Goal: Task Accomplishment & Management: Use online tool/utility

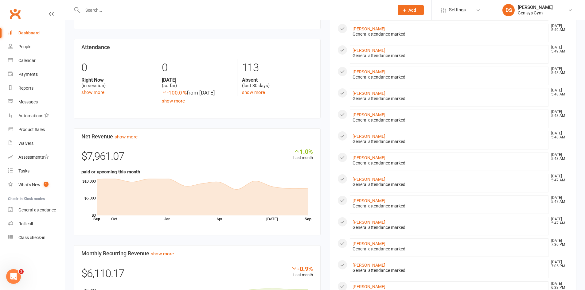
scroll to position [123, 0]
click at [45, 131] on link "Product Sales" at bounding box center [36, 130] width 57 height 14
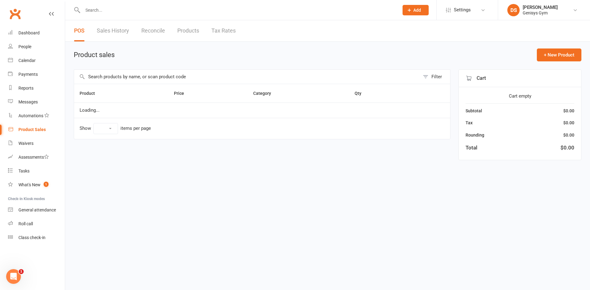
select select "10"
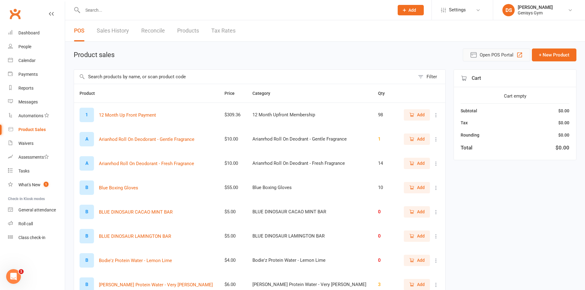
click at [511, 60] on button "Open POS Portal" at bounding box center [497, 55] width 68 height 13
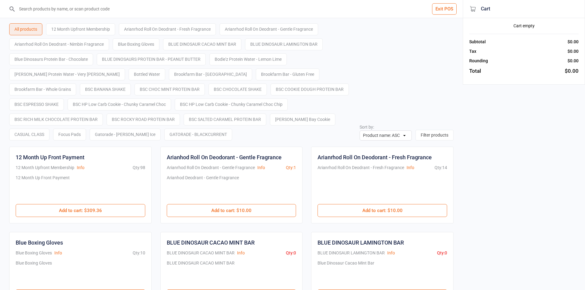
click at [184, 17] on input "search" at bounding box center [235, 9] width 439 height 18
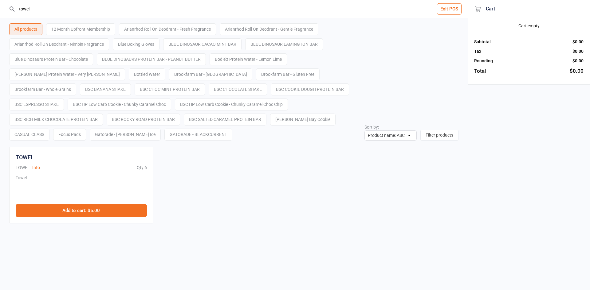
type input "towel"
click at [118, 215] on button "Add to cart : $5.00" at bounding box center [81, 210] width 131 height 13
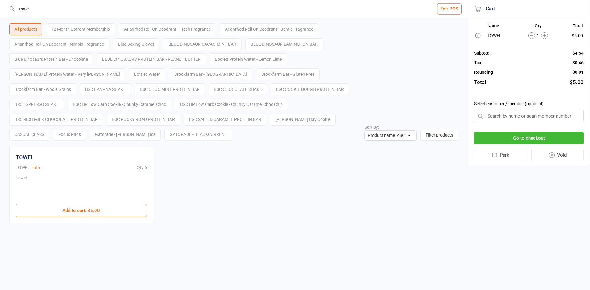
click at [536, 115] on input "text" at bounding box center [528, 116] width 109 height 13
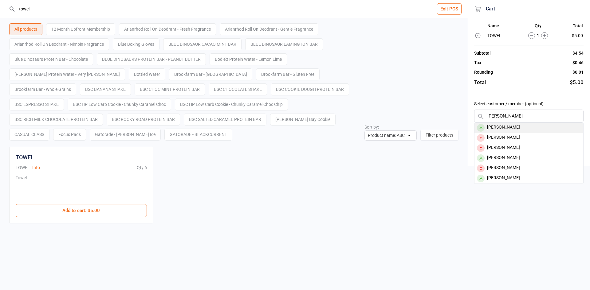
type input "sarah"
click at [506, 130] on div "[PERSON_NAME]" at bounding box center [528, 128] width 109 height 10
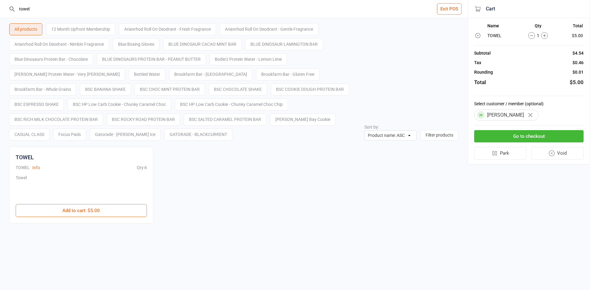
click at [510, 141] on button "Go to checkout" at bounding box center [528, 136] width 109 height 13
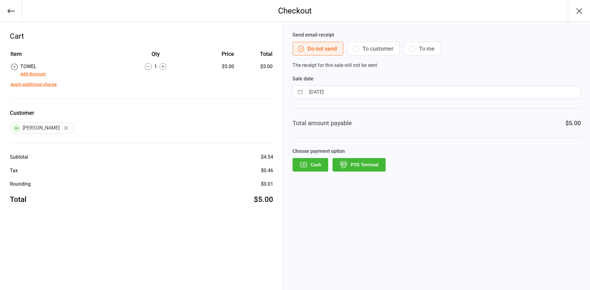
click at [356, 169] on button "POS Terminal" at bounding box center [359, 165] width 53 height 14
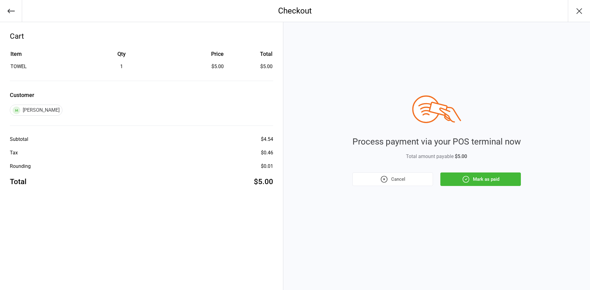
click at [503, 180] on button "Mark as paid" at bounding box center [480, 180] width 81 height 14
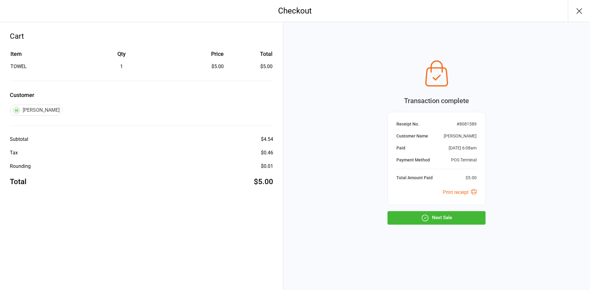
click at [418, 210] on div "Transaction complete Receipt No. # 8081589 Customer Name Sarah Munt Paid Sep 16…" at bounding box center [437, 141] width 98 height 168
click at [416, 214] on button "Next Sale" at bounding box center [437, 218] width 98 height 14
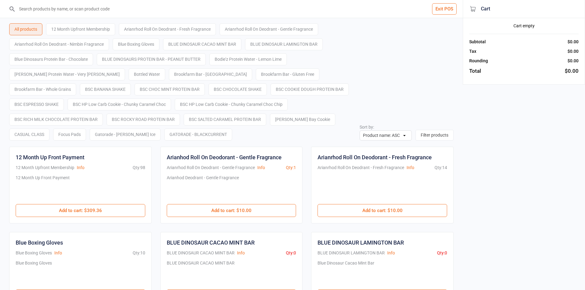
click at [339, 17] on input "search" at bounding box center [235, 9] width 439 height 18
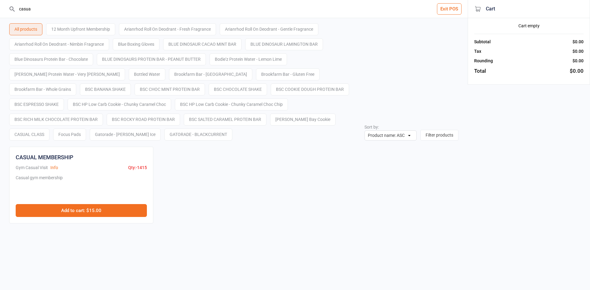
type input "casua"
click at [107, 205] on button "Add to cart : $15.00" at bounding box center [81, 210] width 131 height 13
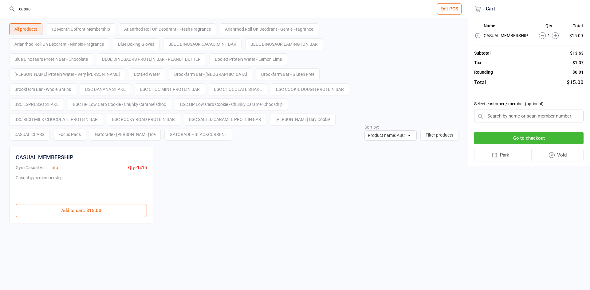
click at [544, 115] on input "text" at bounding box center [528, 116] width 109 height 13
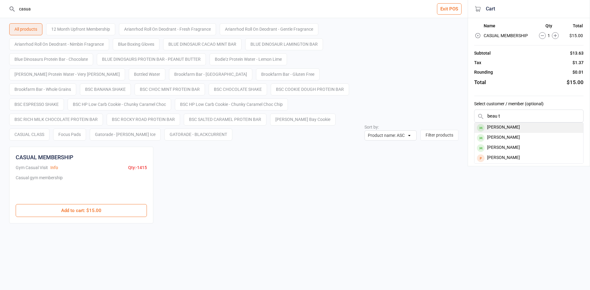
type input "beau t"
click at [512, 126] on div "Beaux Thompson" at bounding box center [528, 128] width 109 height 10
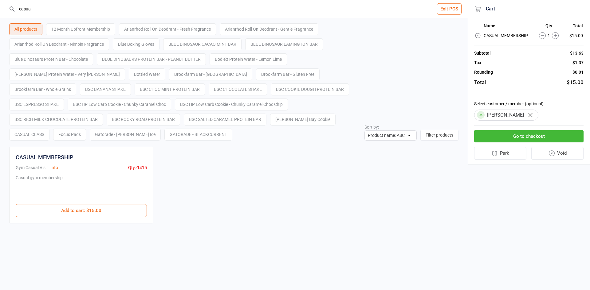
click at [514, 133] on button "Go to checkout" at bounding box center [528, 136] width 109 height 13
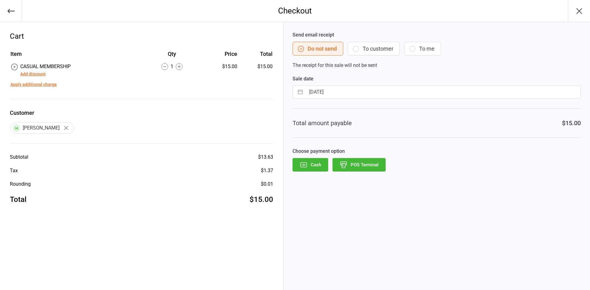
click at [31, 75] on button "Add discount" at bounding box center [33, 74] width 26 height 6
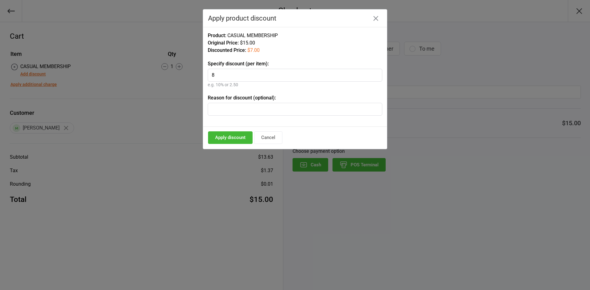
type input "8"
click at [272, 109] on input "text" at bounding box center [295, 109] width 175 height 13
type input "Jock"
click at [234, 140] on button "Apply discount" at bounding box center [230, 138] width 45 height 13
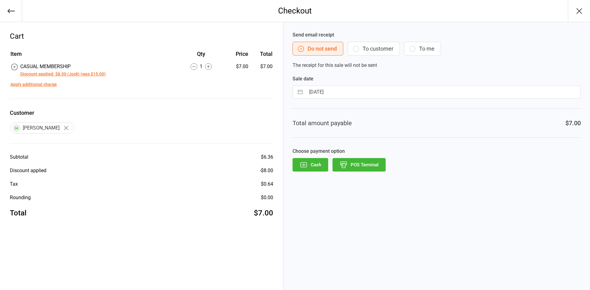
click at [364, 167] on button "POS Terminal" at bounding box center [359, 165] width 53 height 14
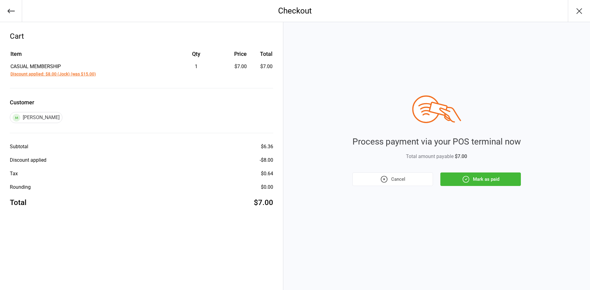
click at [491, 178] on button "Mark as paid" at bounding box center [480, 180] width 81 height 14
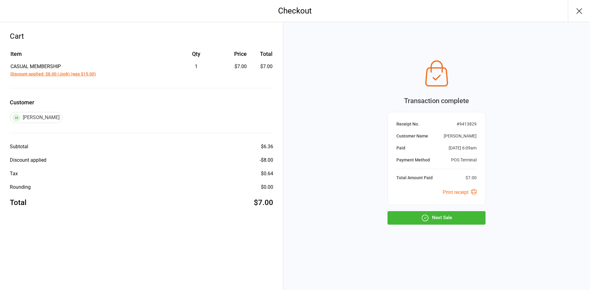
click at [455, 219] on button "Next Sale" at bounding box center [437, 218] width 98 height 14
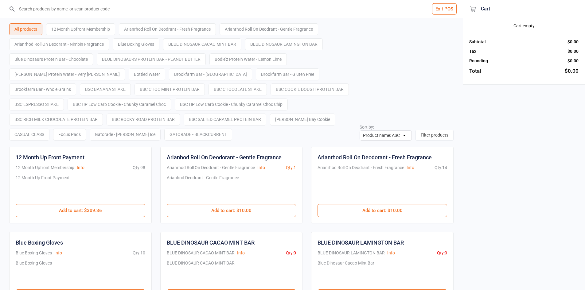
click at [444, 9] on button "Exit POS" at bounding box center [444, 8] width 25 height 11
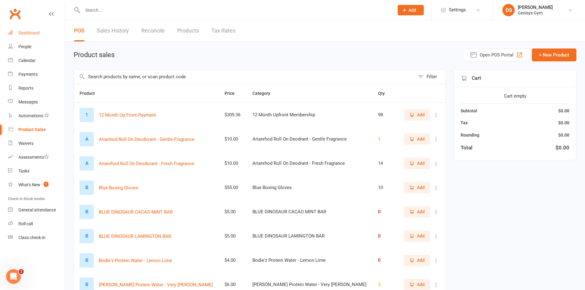
click at [40, 30] on link "Dashboard" at bounding box center [36, 33] width 57 height 14
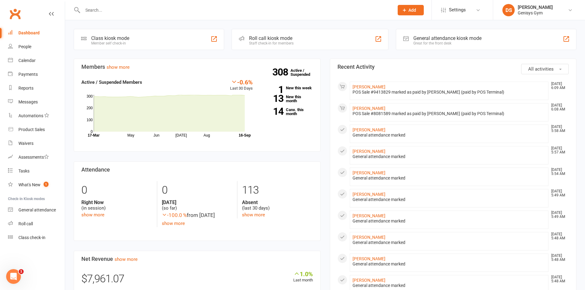
click at [420, 40] on div "General attendance kiosk mode" at bounding box center [448, 38] width 68 height 6
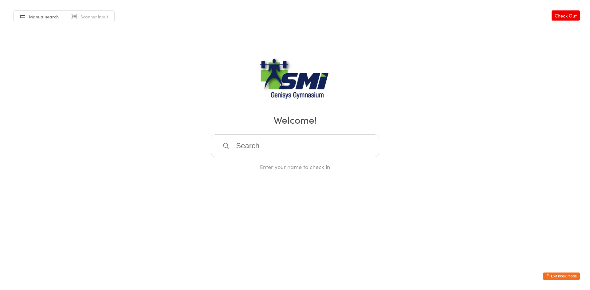
click at [39, 17] on span "Manual search" at bounding box center [44, 17] width 30 height 6
click at [43, 11] on link "Manual search" at bounding box center [40, 17] width 52 height 12
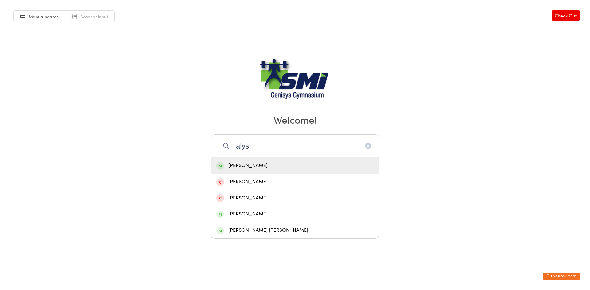
type input "alys"
click at [255, 166] on div "Alyson Parker" at bounding box center [294, 166] width 157 height 8
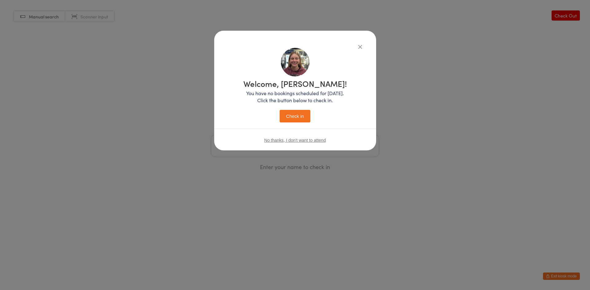
click at [290, 119] on button "Check in" at bounding box center [295, 116] width 31 height 13
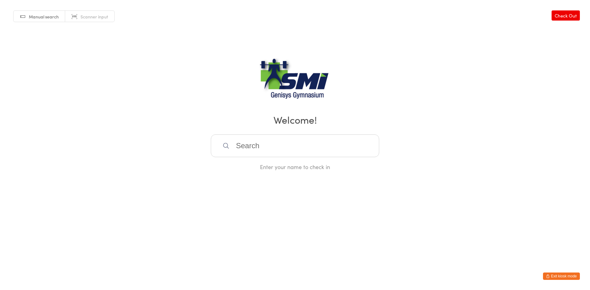
click at [268, 153] on input "search" at bounding box center [295, 146] width 168 height 23
click at [245, 144] on input "search" at bounding box center [295, 146] width 168 height 23
type input "h"
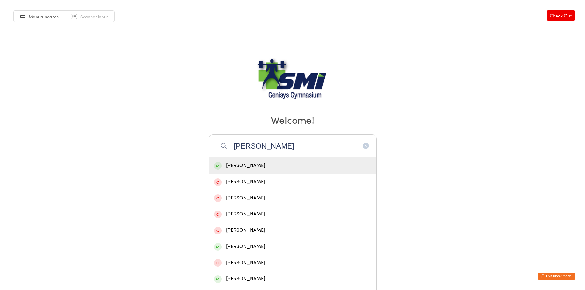
type input "ryan harr"
click at [246, 166] on div "[PERSON_NAME]" at bounding box center [292, 166] width 157 height 8
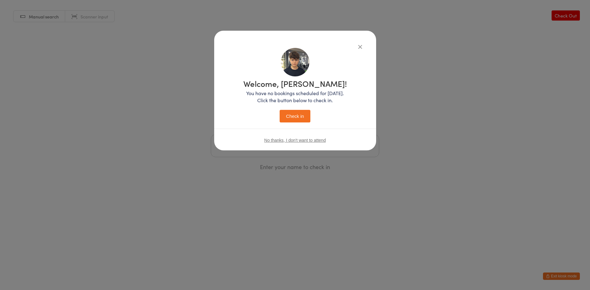
click at [363, 46] on icon "button" at bounding box center [360, 46] width 7 height 7
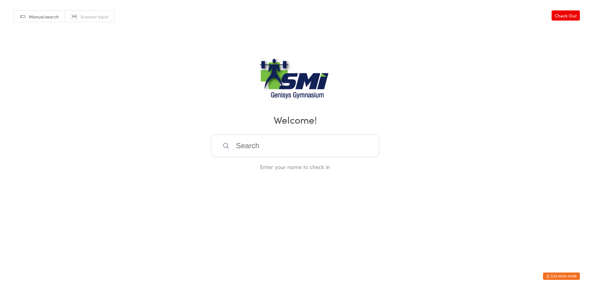
click at [549, 277] on icon "button" at bounding box center [548, 277] width 4 height 4
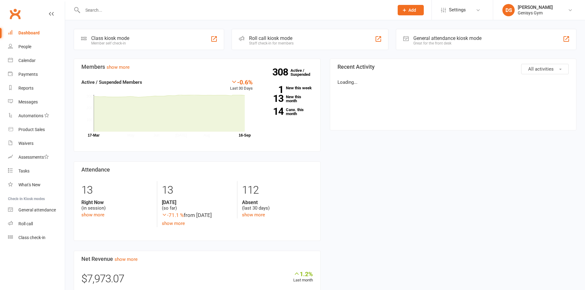
click at [104, 16] on div at bounding box center [232, 10] width 316 height 20
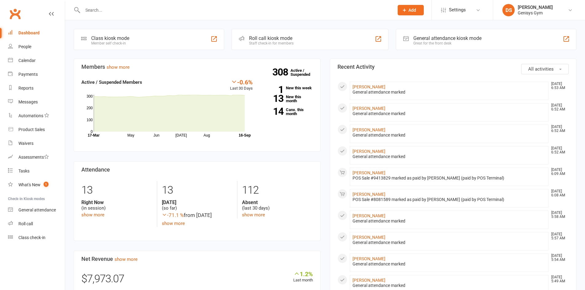
click at [104, 10] on input "text" at bounding box center [235, 10] width 309 height 9
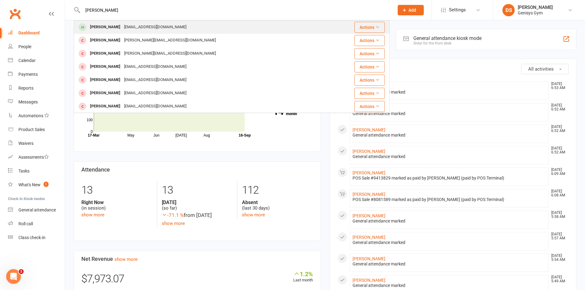
type input "ryan harr"
click at [109, 25] on div "[PERSON_NAME]" at bounding box center [105, 27] width 34 height 9
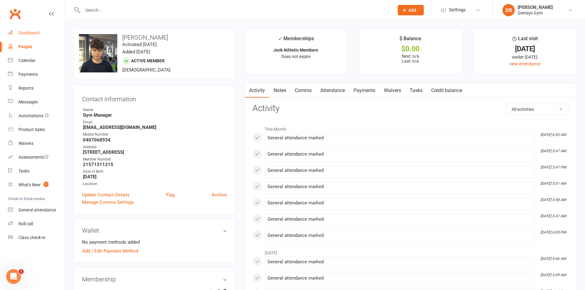
click at [39, 37] on link "Dashboard" at bounding box center [36, 33] width 57 height 14
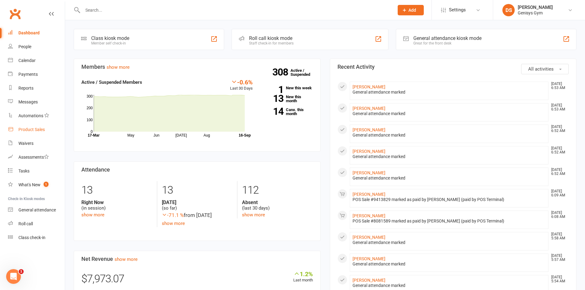
click at [30, 131] on div "Product Sales" at bounding box center [31, 129] width 26 height 5
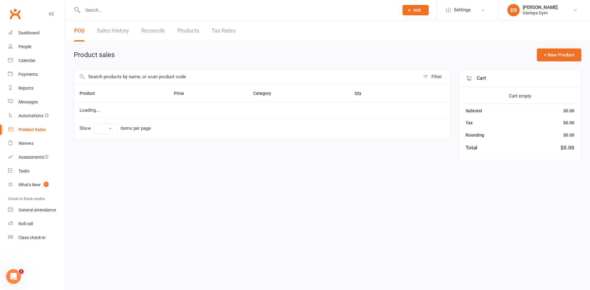
select select "10"
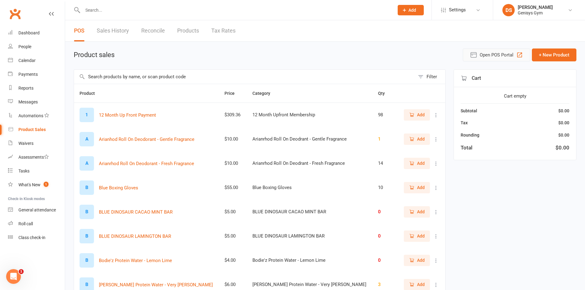
click at [490, 53] on span "Open POS Portal" at bounding box center [497, 54] width 34 height 7
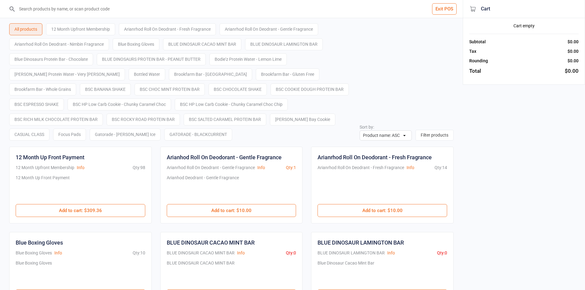
click at [101, 0] on input "search" at bounding box center [235, 9] width 439 height 18
type input "v"
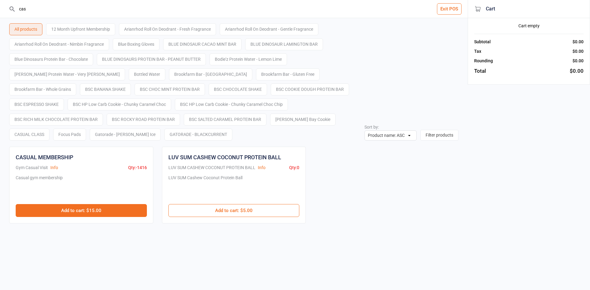
type input "cas"
click at [125, 213] on button "Add to cart : $15.00" at bounding box center [81, 210] width 131 height 13
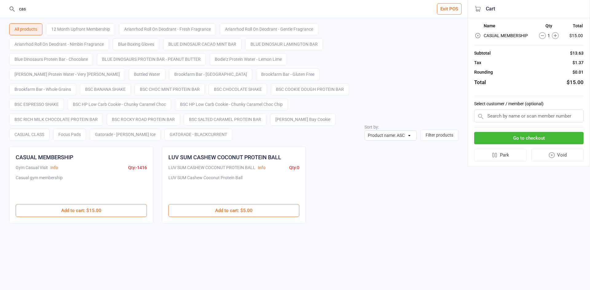
click at [508, 119] on input "text" at bounding box center [528, 116] width 109 height 13
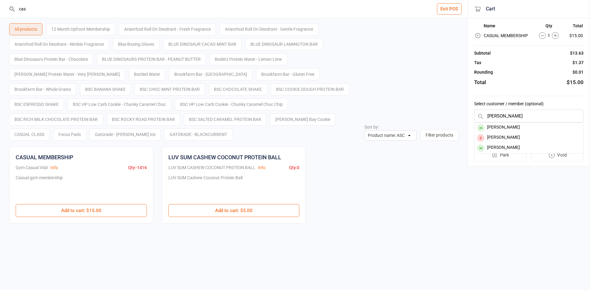
type input "[PERSON_NAME]"
click at [507, 129] on div "[PERSON_NAME]" at bounding box center [528, 128] width 109 height 10
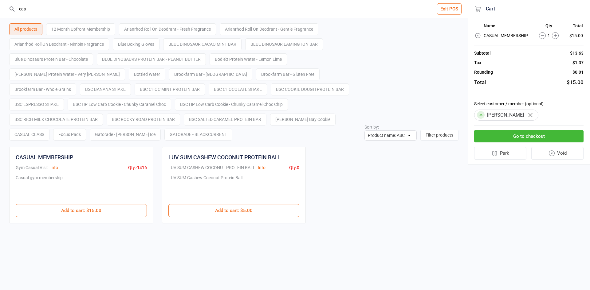
click at [508, 133] on button "Go to checkout" at bounding box center [528, 136] width 109 height 13
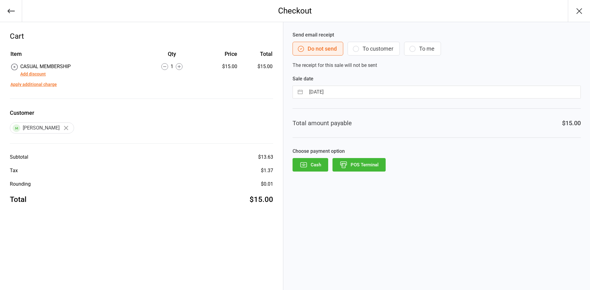
click at [30, 74] on button "Add discount" at bounding box center [33, 74] width 26 height 6
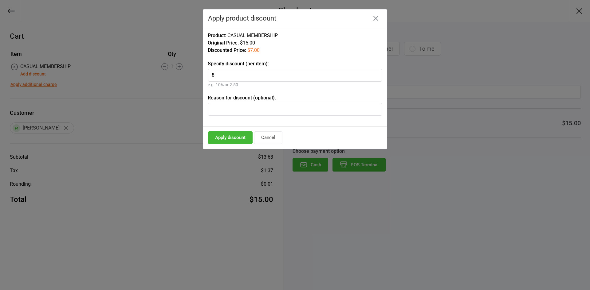
type input "8"
type input "Jock"
click at [224, 132] on button "Apply discount" at bounding box center [230, 138] width 45 height 13
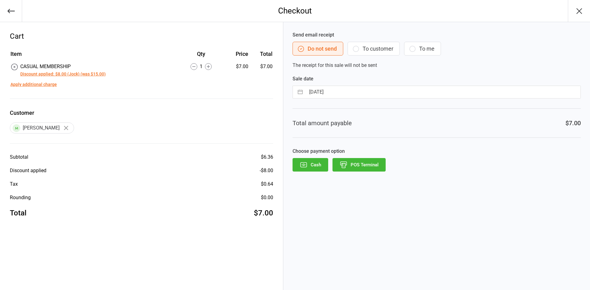
click at [364, 168] on button "POS Terminal" at bounding box center [359, 165] width 53 height 14
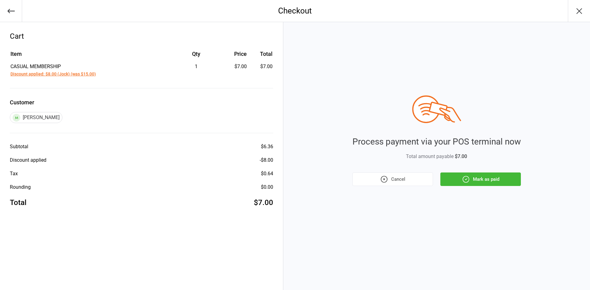
click at [475, 178] on button "Mark as paid" at bounding box center [480, 180] width 81 height 14
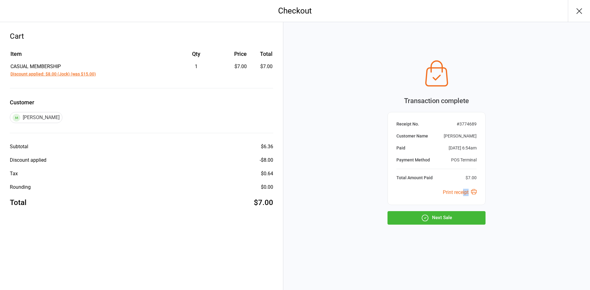
drag, startPoint x: 461, startPoint y: 207, endPoint x: 459, endPoint y: 210, distance: 4.4
click at [459, 210] on div "Transaction complete Receipt No. # 3774689 Customer Name Morgan Harris Paid Sep…" at bounding box center [437, 141] width 98 height 168
click at [457, 214] on button "Next Sale" at bounding box center [437, 218] width 98 height 14
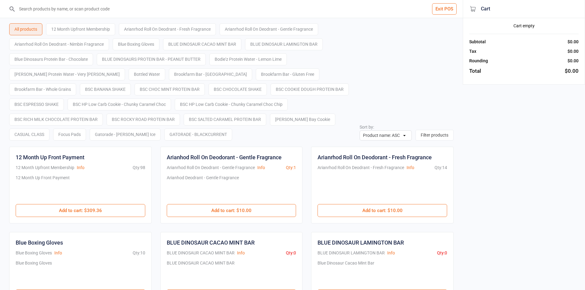
click at [448, 12] on button "Exit POS" at bounding box center [444, 8] width 25 height 11
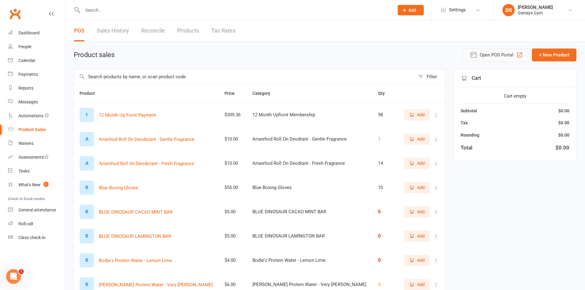
click at [482, 54] on span "Open POS Portal" at bounding box center [497, 54] width 34 height 7
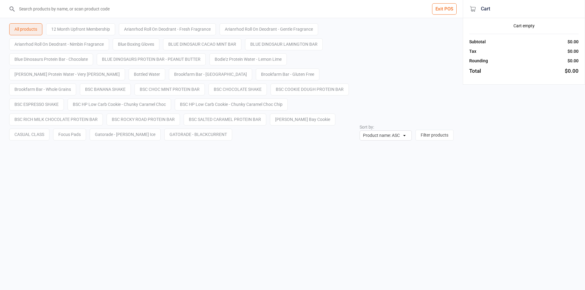
click at [121, 11] on input "search" at bounding box center [235, 9] width 439 height 18
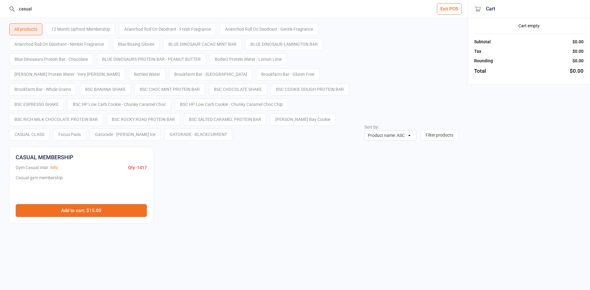
type input "casual"
click at [114, 208] on button "Add to cart : $15.00" at bounding box center [81, 210] width 131 height 13
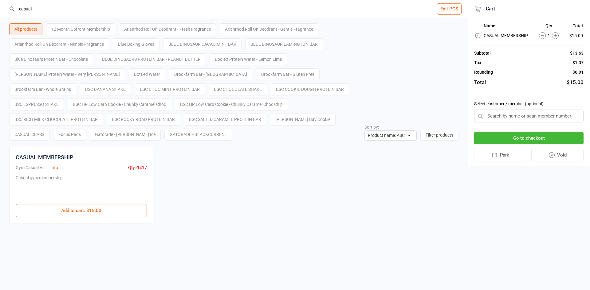
click at [510, 118] on input "text" at bounding box center [528, 116] width 109 height 13
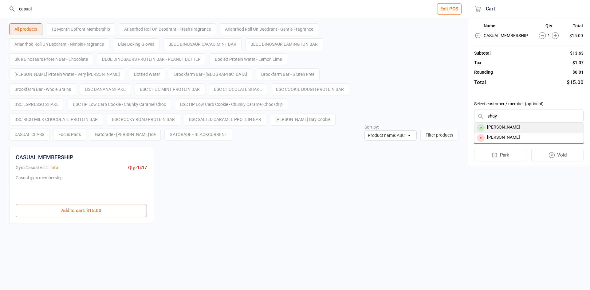
type input "shay"
click at [502, 125] on div "[PERSON_NAME]" at bounding box center [528, 128] width 109 height 10
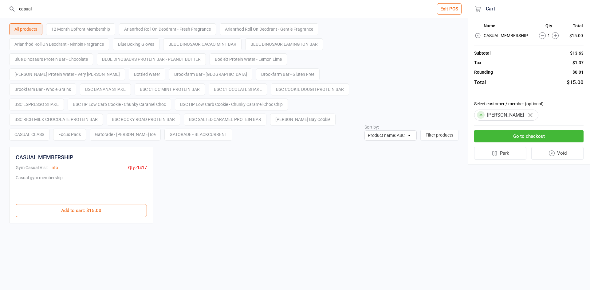
click at [503, 136] on button "Go to checkout" at bounding box center [528, 136] width 109 height 13
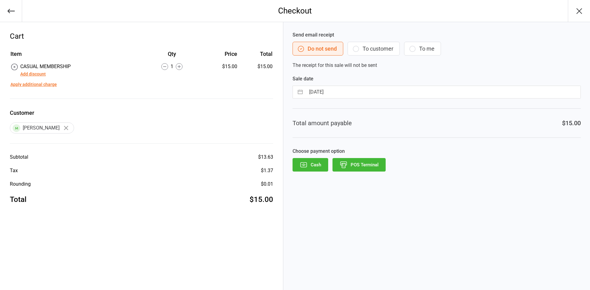
click at [42, 76] on button "Add discount" at bounding box center [33, 74] width 26 height 6
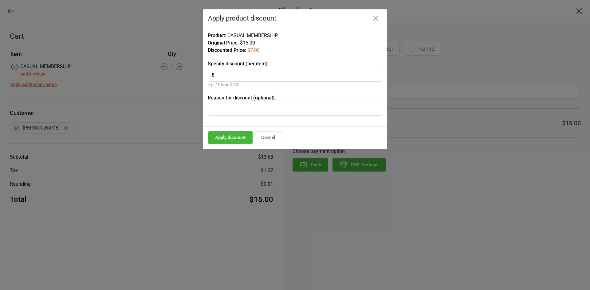
type input "8"
type input "Jock"
click at [224, 136] on button "Apply discount" at bounding box center [230, 138] width 45 height 13
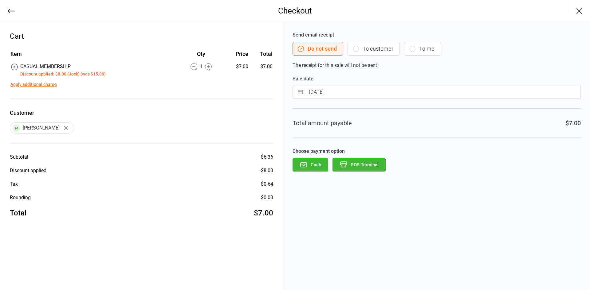
click at [365, 169] on button "POS Terminal" at bounding box center [359, 165] width 53 height 14
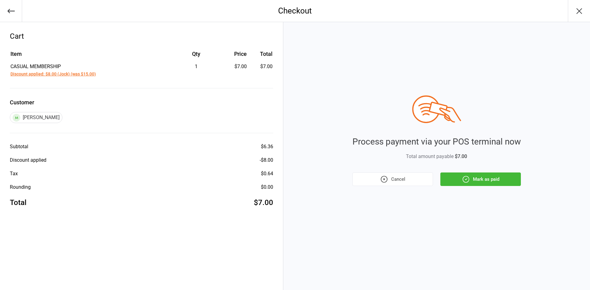
click at [486, 179] on button "Mark as paid" at bounding box center [480, 180] width 81 height 14
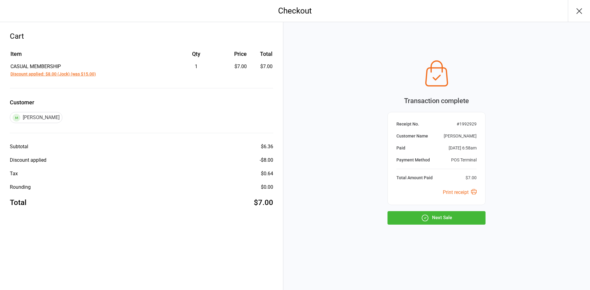
click at [459, 219] on button "Next Sale" at bounding box center [437, 218] width 98 height 14
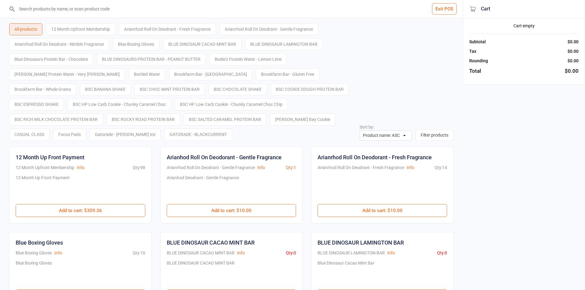
click at [450, 10] on button "Exit POS" at bounding box center [444, 8] width 25 height 11
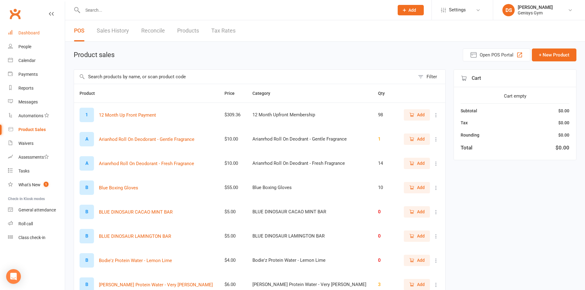
click at [43, 31] on link "Dashboard" at bounding box center [36, 33] width 57 height 14
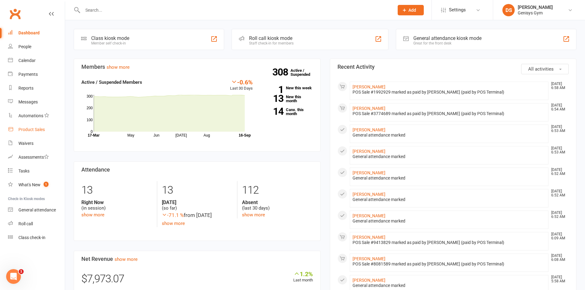
drag, startPoint x: 32, startPoint y: 128, endPoint x: 36, endPoint y: 127, distance: 4.2
click at [32, 128] on div "Product Sales" at bounding box center [31, 129] width 26 height 5
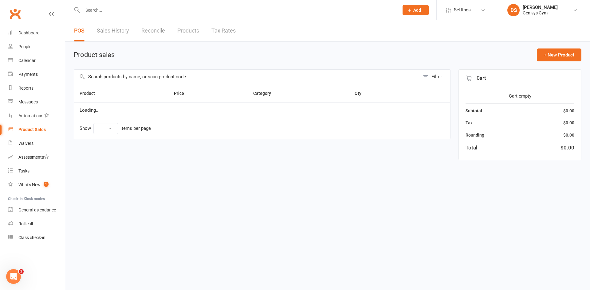
select select "10"
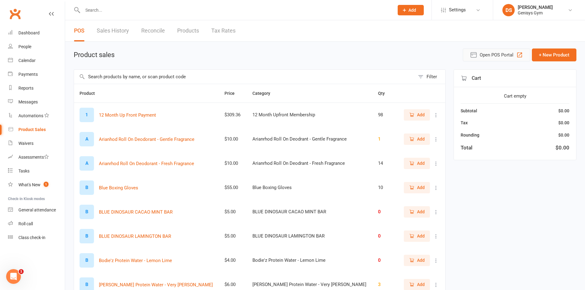
click at [492, 55] on span "Open POS Portal" at bounding box center [497, 54] width 34 height 7
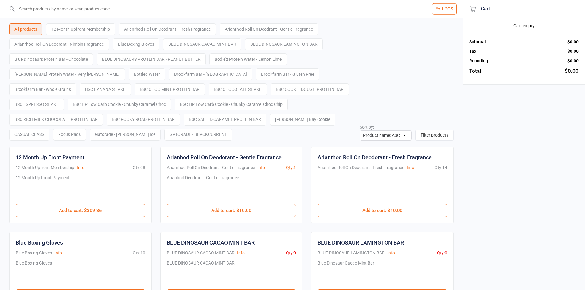
click at [129, 13] on input "search" at bounding box center [235, 9] width 439 height 18
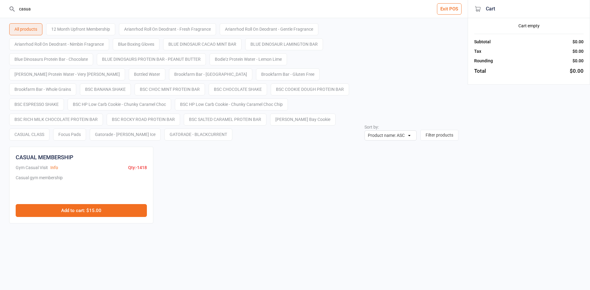
type input "casua"
click at [132, 211] on button "Add to cart : $15.00" at bounding box center [81, 210] width 131 height 13
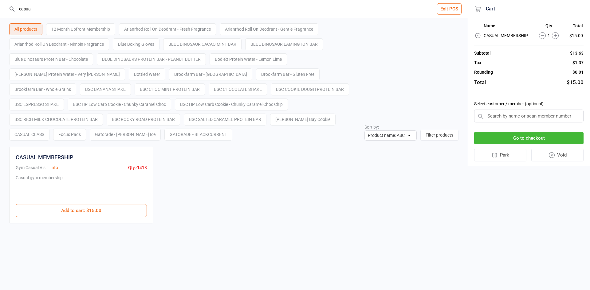
click at [523, 118] on input "text" at bounding box center [528, 116] width 109 height 13
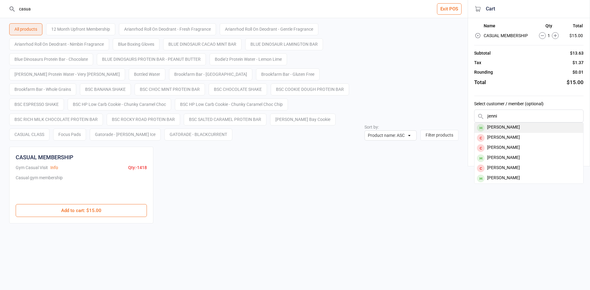
type input "jenni"
click at [510, 130] on div "[PERSON_NAME]" at bounding box center [528, 128] width 109 height 10
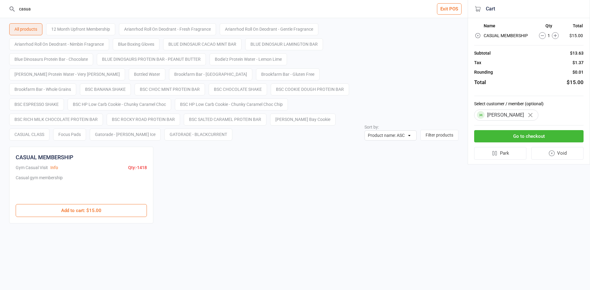
click at [510, 136] on button "Go to checkout" at bounding box center [528, 136] width 109 height 13
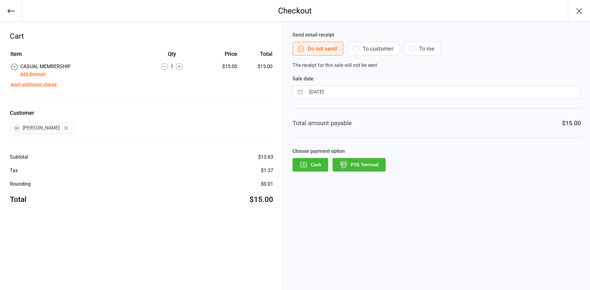
click at [36, 74] on button "Add discount" at bounding box center [33, 74] width 26 height 6
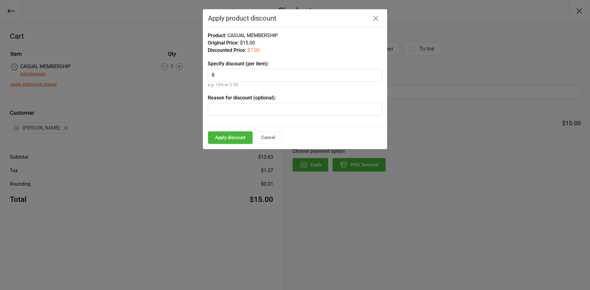
type input "8"
click at [255, 110] on input "text" at bounding box center [295, 109] width 175 height 13
type input "Jock"
click at [220, 137] on button "Apply discount" at bounding box center [230, 138] width 45 height 13
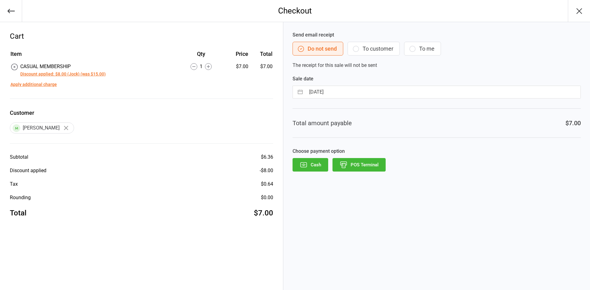
click at [366, 166] on button "POS Terminal" at bounding box center [359, 165] width 53 height 14
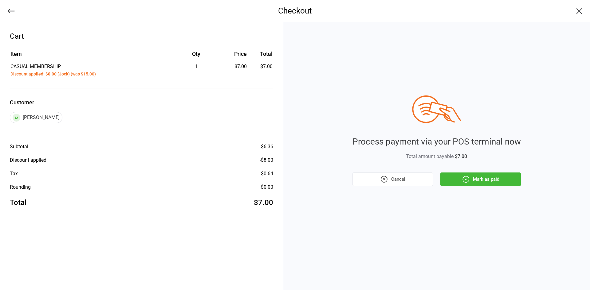
click at [487, 183] on button "Mark as paid" at bounding box center [480, 180] width 81 height 14
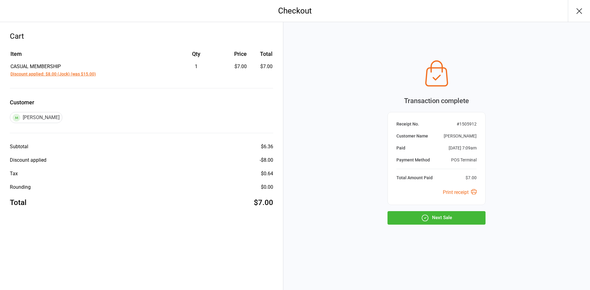
click at [420, 212] on button "Next Sale" at bounding box center [437, 218] width 98 height 14
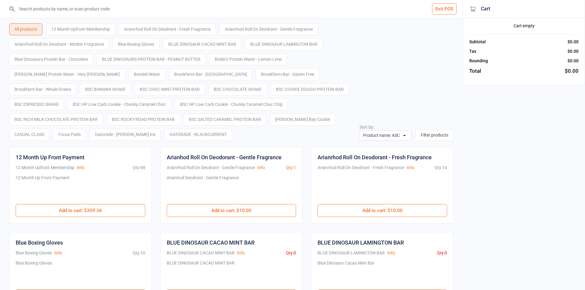
click at [109, 12] on input "search" at bounding box center [235, 9] width 439 height 18
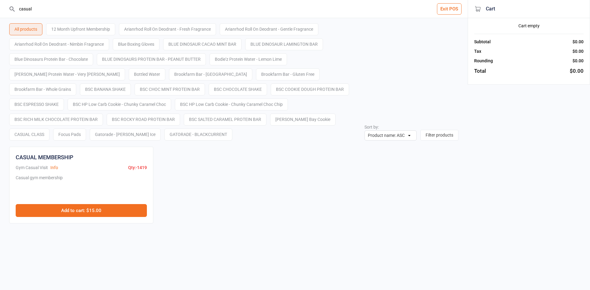
type input "casual"
click at [84, 207] on button "Add to cart : $15.00" at bounding box center [81, 210] width 131 height 13
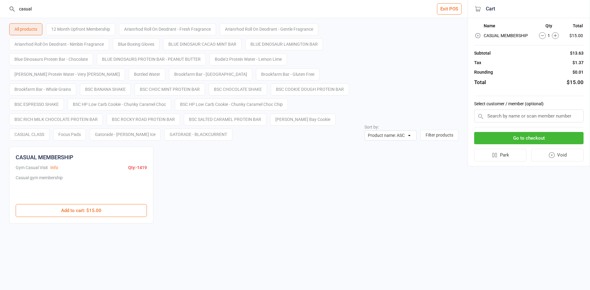
click at [497, 118] on input "text" at bounding box center [528, 116] width 109 height 13
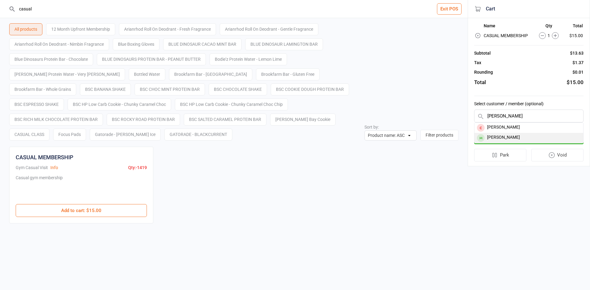
type input "[PERSON_NAME]"
click at [495, 137] on div "[PERSON_NAME]" at bounding box center [528, 138] width 109 height 10
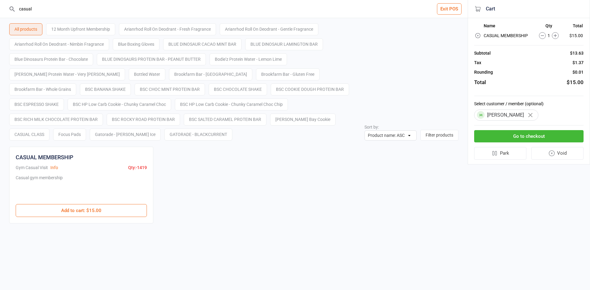
click at [495, 137] on button "Go to checkout" at bounding box center [528, 136] width 109 height 13
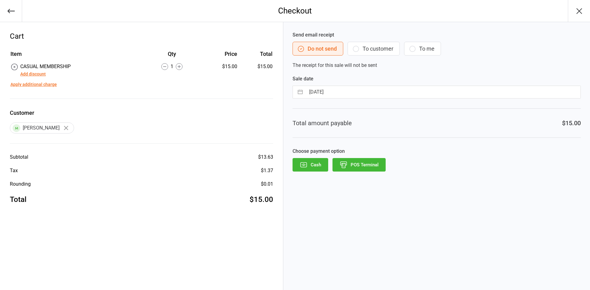
click at [39, 72] on button "Add discount" at bounding box center [33, 74] width 26 height 6
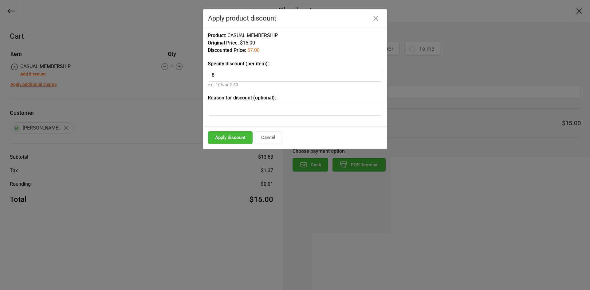
type input "8"
type input "H"
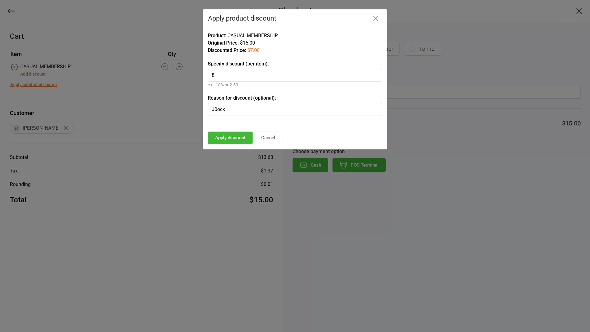
click at [218, 110] on input "J0ock" at bounding box center [295, 109] width 175 height 13
type input "Jock"
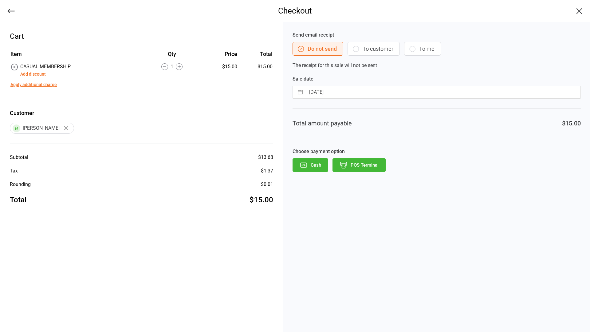
click at [27, 75] on button "Add discount" at bounding box center [33, 74] width 26 height 6
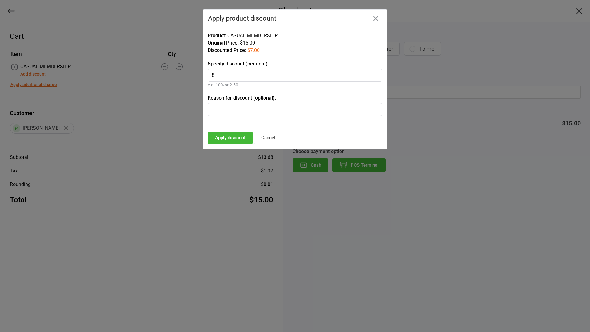
type input "8"
type input "Jock"
click at [236, 141] on button "Apply discount" at bounding box center [230, 138] width 45 height 13
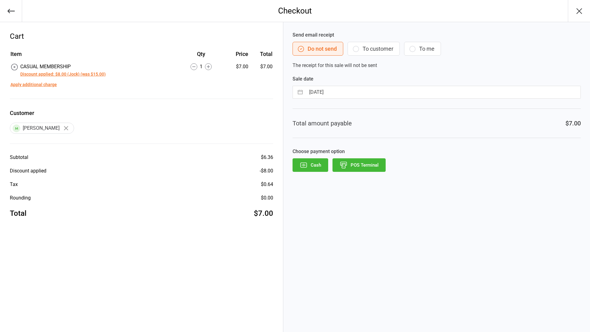
click at [358, 168] on button "POS Terminal" at bounding box center [359, 165] width 53 height 14
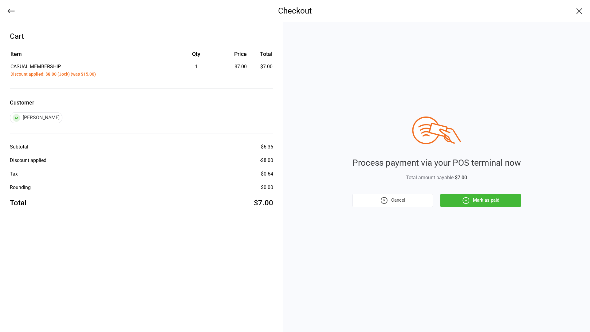
click at [471, 197] on button "Mark as paid" at bounding box center [480, 201] width 81 height 14
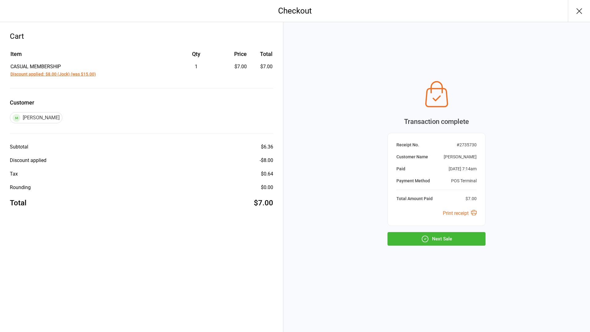
click at [439, 238] on button "Next Sale" at bounding box center [437, 239] width 98 height 14
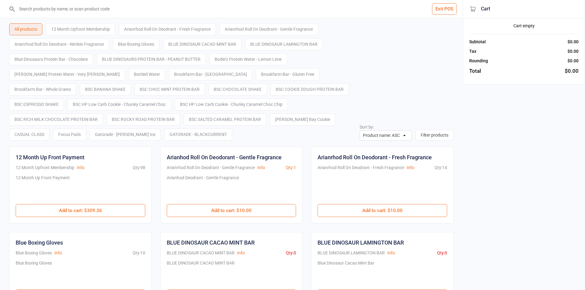
click at [443, 4] on button "Exit POS" at bounding box center [444, 8] width 25 height 11
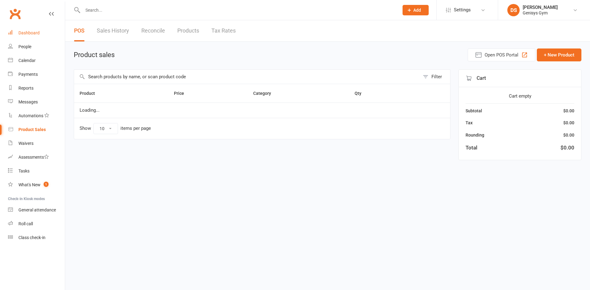
click at [25, 33] on div "Dashboard" at bounding box center [28, 32] width 21 height 5
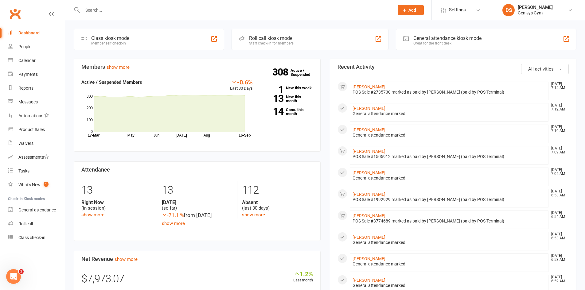
click at [182, 9] on input "text" at bounding box center [235, 10] width 309 height 9
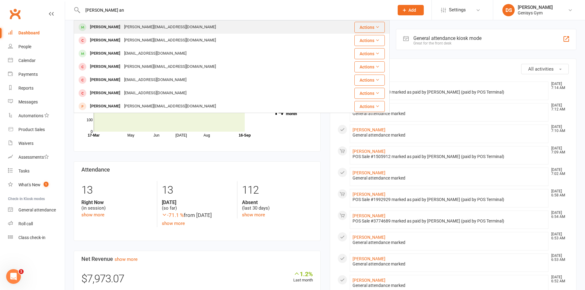
type input "rita an"
click at [133, 26] on div "rita@sydenymob.com" at bounding box center [170, 27] width 96 height 9
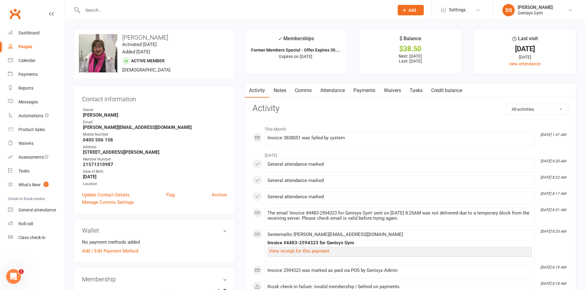
click at [364, 85] on link "Payments" at bounding box center [364, 91] width 30 height 14
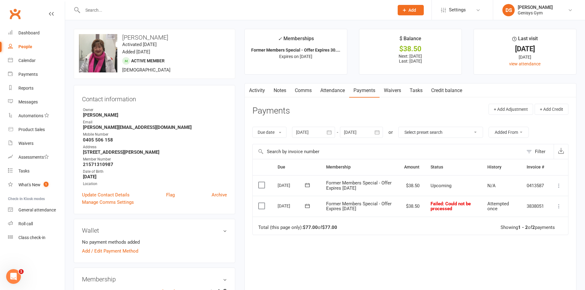
click at [348, 130] on div at bounding box center [361, 132] width 43 height 11
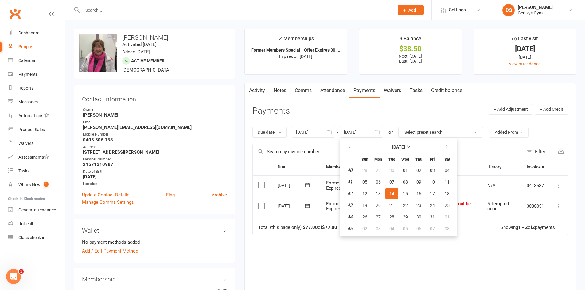
click at [321, 132] on div at bounding box center [313, 132] width 43 height 11
click at [355, 136] on div at bounding box center [361, 132] width 43 height 11
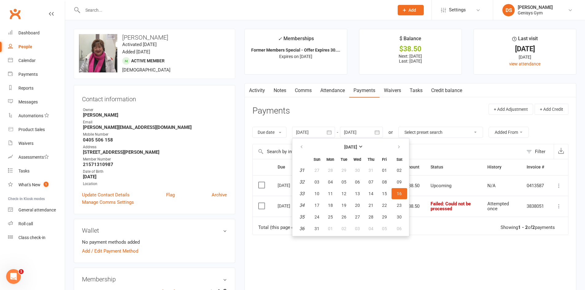
click at [322, 131] on div at bounding box center [313, 132] width 43 height 11
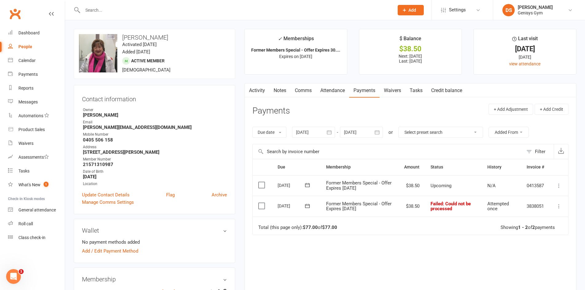
click at [301, 128] on div at bounding box center [313, 132] width 43 height 11
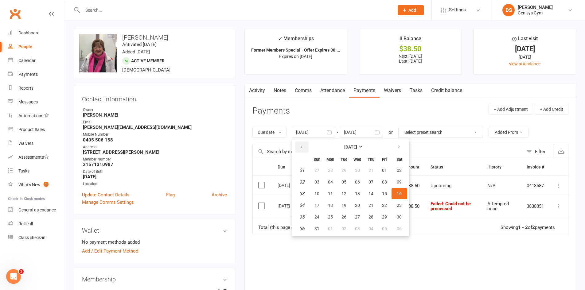
click at [306, 146] on button "button" at bounding box center [302, 147] width 13 height 11
click at [333, 176] on button "02" at bounding box center [330, 170] width 13 height 11
type input "02 Jun 2025"
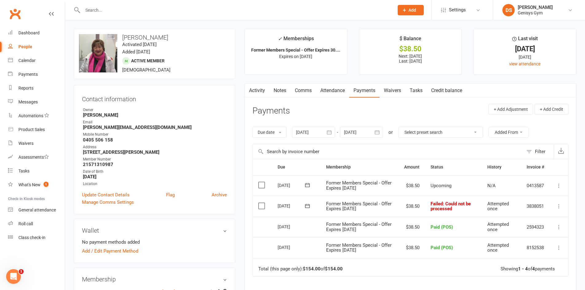
click at [558, 203] on icon at bounding box center [559, 206] width 6 height 6
click at [545, 234] on link "Mark as Paid (POS)" at bounding box center [532, 231] width 61 height 12
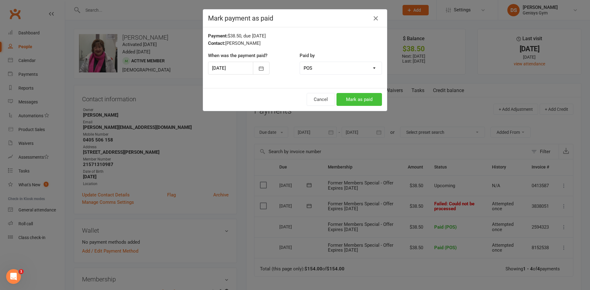
click at [350, 100] on button "Mark as paid" at bounding box center [359, 99] width 45 height 13
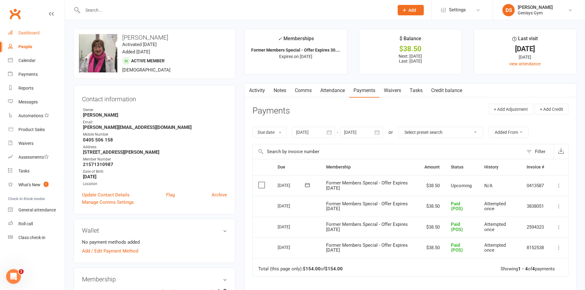
click at [26, 34] on div "Dashboard" at bounding box center [28, 32] width 21 height 5
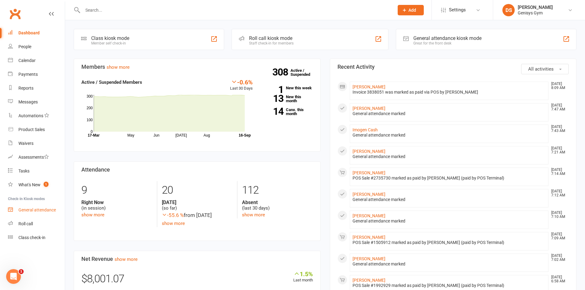
click at [36, 212] on div "General attendance" at bounding box center [36, 210] width 37 height 5
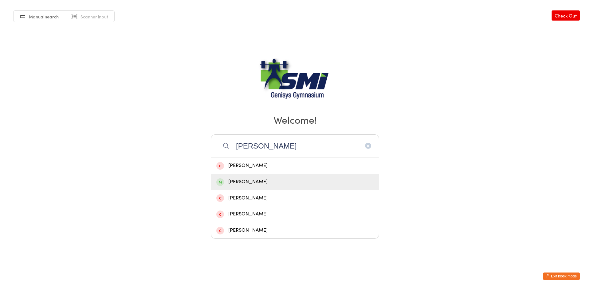
type input "[PERSON_NAME]"
click at [259, 183] on div "[PERSON_NAME]" at bounding box center [294, 182] width 157 height 8
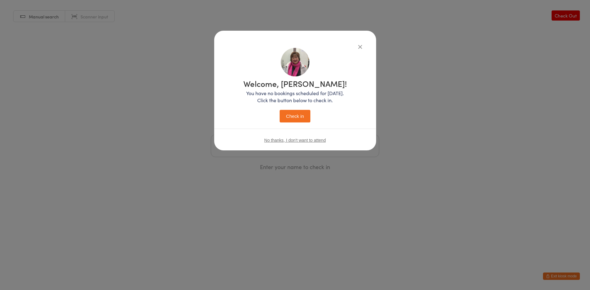
click at [292, 126] on div "Welcome, [PERSON_NAME]! You have no bookings scheduled for [DATE]. Click the bu…" at bounding box center [294, 100] width 137 height 104
click at [293, 119] on button "Check in" at bounding box center [295, 116] width 31 height 13
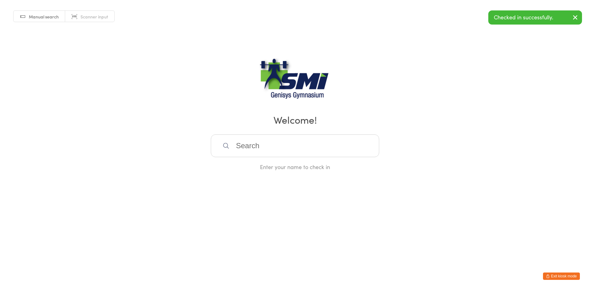
click at [556, 275] on button "Exit kiosk mode" at bounding box center [561, 276] width 37 height 7
